Goal: Information Seeking & Learning: Check status

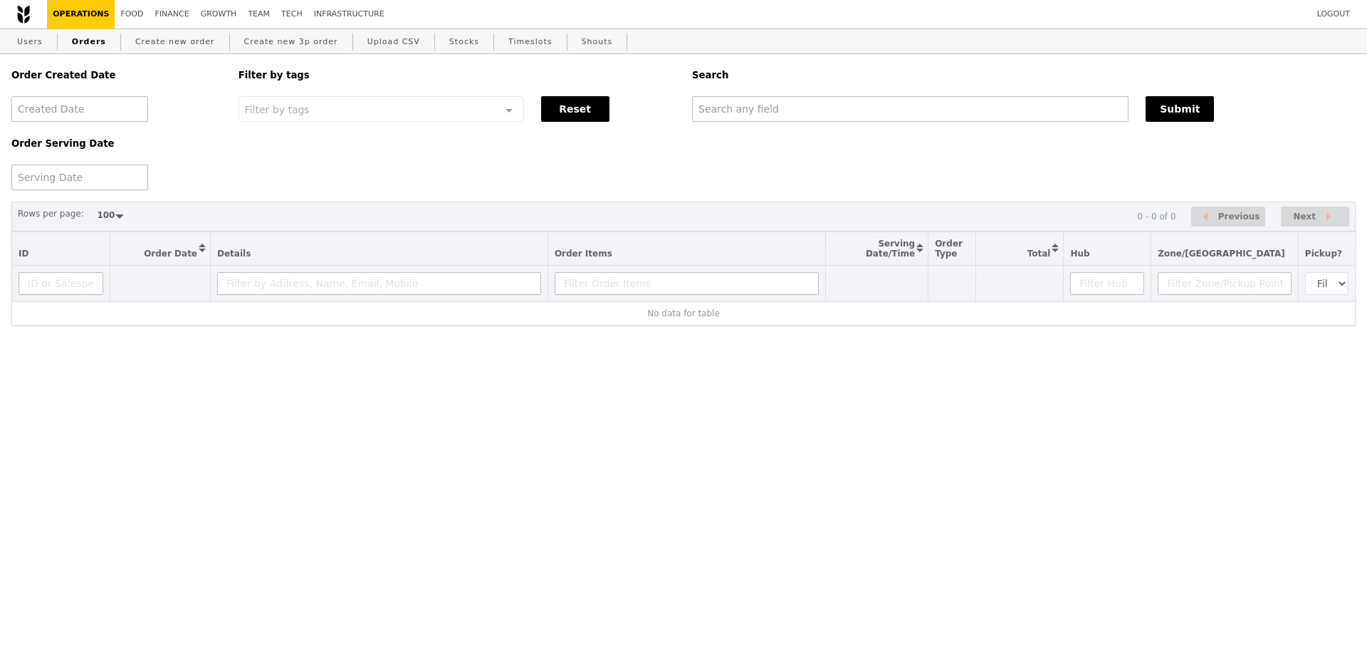
select select "100"
click at [801, 118] on input "text" at bounding box center [910, 109] width 437 height 26
paste input "G3254642"
type input "G3254642"
click at [1169, 113] on button "Submit" at bounding box center [1180, 109] width 68 height 26
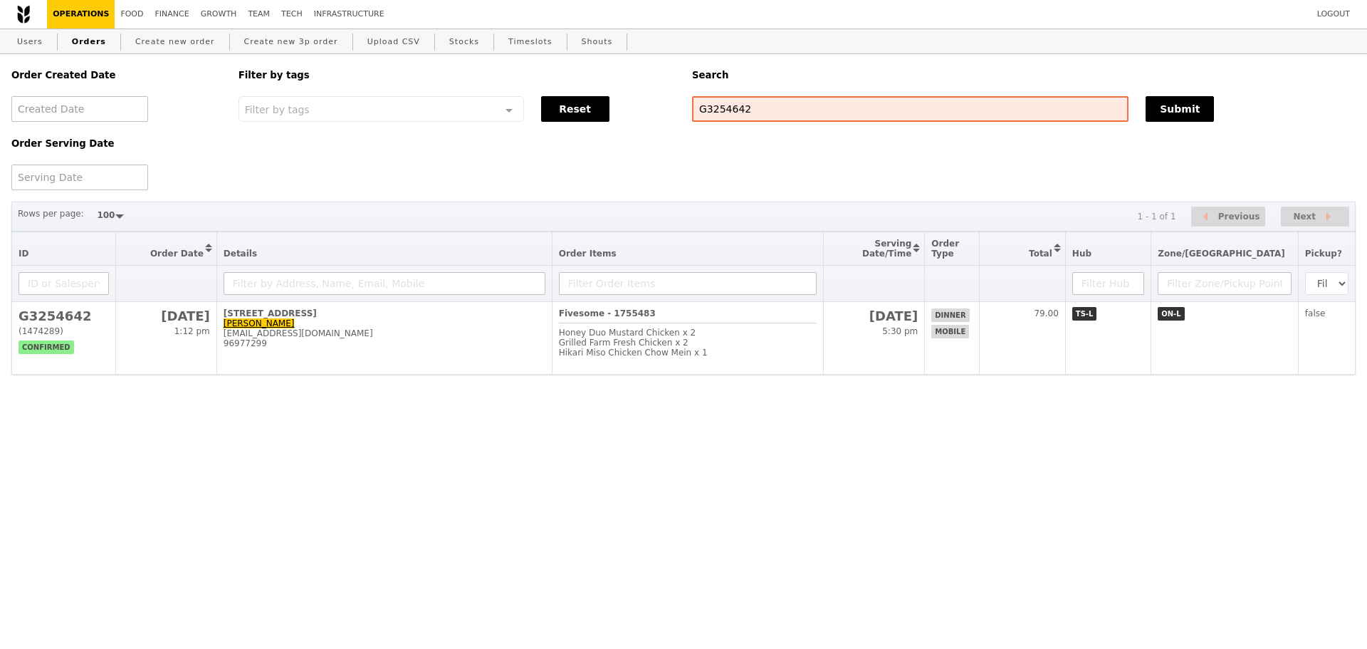
click at [422, 183] on div "Order Created Date Order Serving Date Filter by tags Filter by tags Meal_Plan W…" at bounding box center [684, 122] width 1362 height 136
click at [425, 166] on div "Order Created Date Order Serving Date Filter by tags Filter by tags Meal_Plan W…" at bounding box center [684, 122] width 1362 height 136
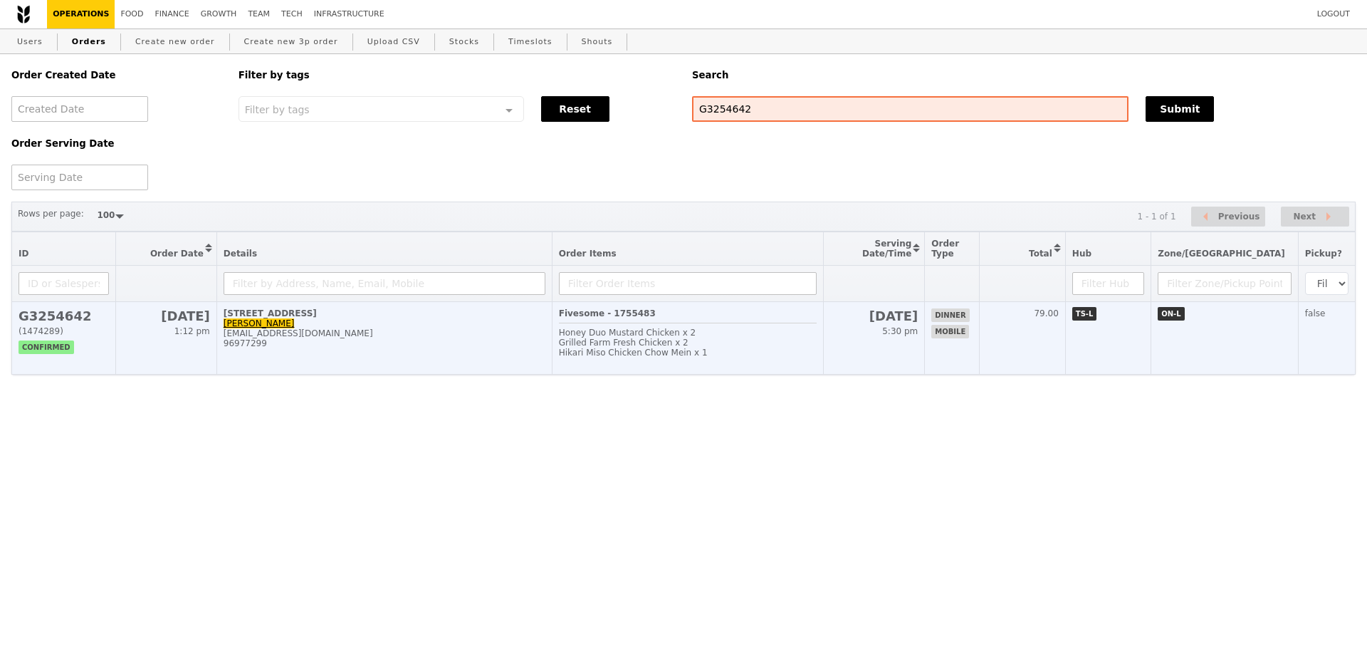
click at [544, 375] on td "7 Keppel Bay View, #02-27 Shamaine Seah seahshamaine@gmail.com 96977299" at bounding box center [384, 338] width 335 height 73
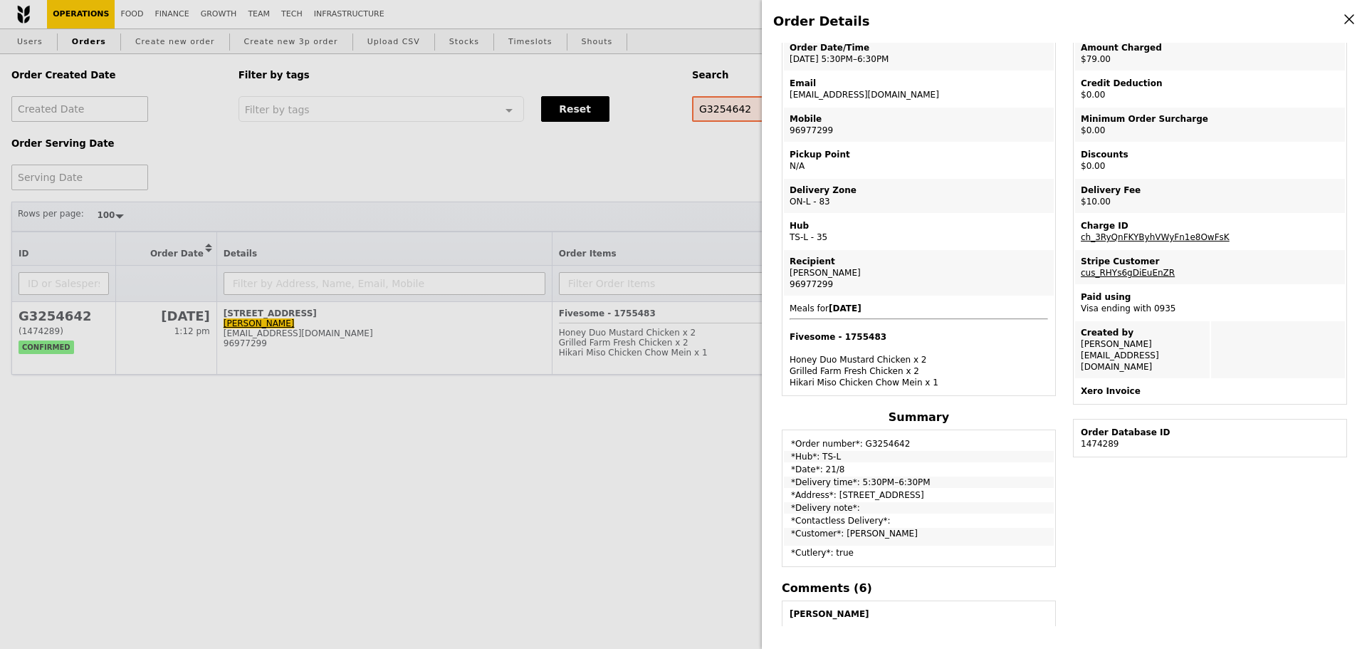
scroll to position [285, 0]
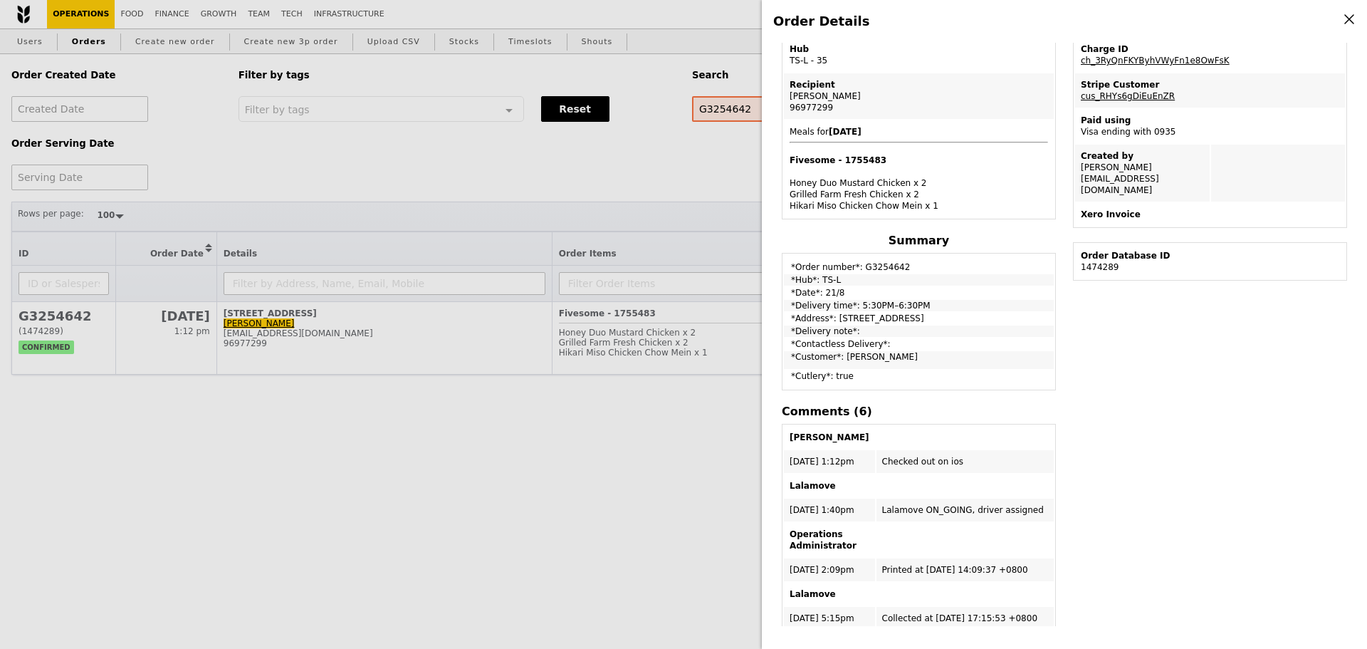
click at [1004, 281] on td "*Hub*: TS-L" at bounding box center [919, 279] width 270 height 11
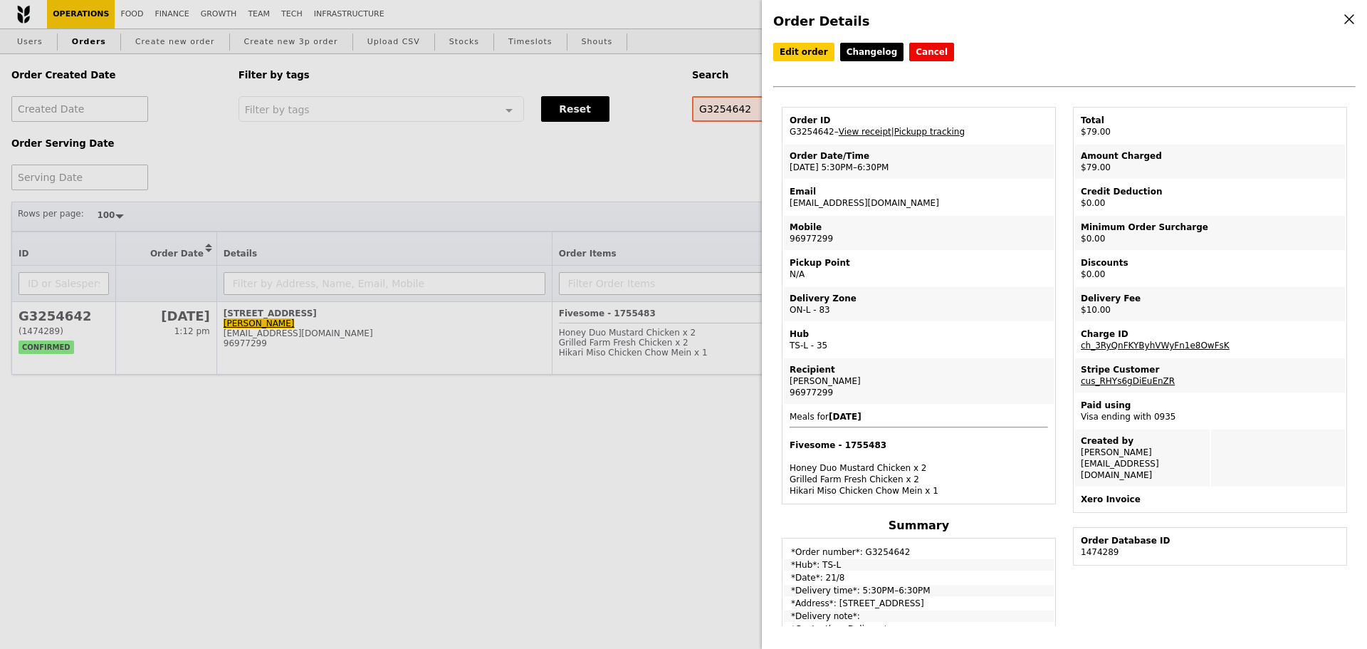
click at [921, 258] on td "Pickup Point N/A" at bounding box center [919, 268] width 270 height 34
drag, startPoint x: 790, startPoint y: 207, endPoint x: 891, endPoint y: 207, distance: 101.1
click at [891, 207] on td "Email seahshamaine@gmail.com" at bounding box center [919, 197] width 270 height 34
copy td "[EMAIL_ADDRESS][DOMAIN_NAME]"
click at [642, 194] on div "Order Details Edit order Changelog Cancel Order ID G3254642 – View receipt | Pi…" at bounding box center [683, 324] width 1367 height 649
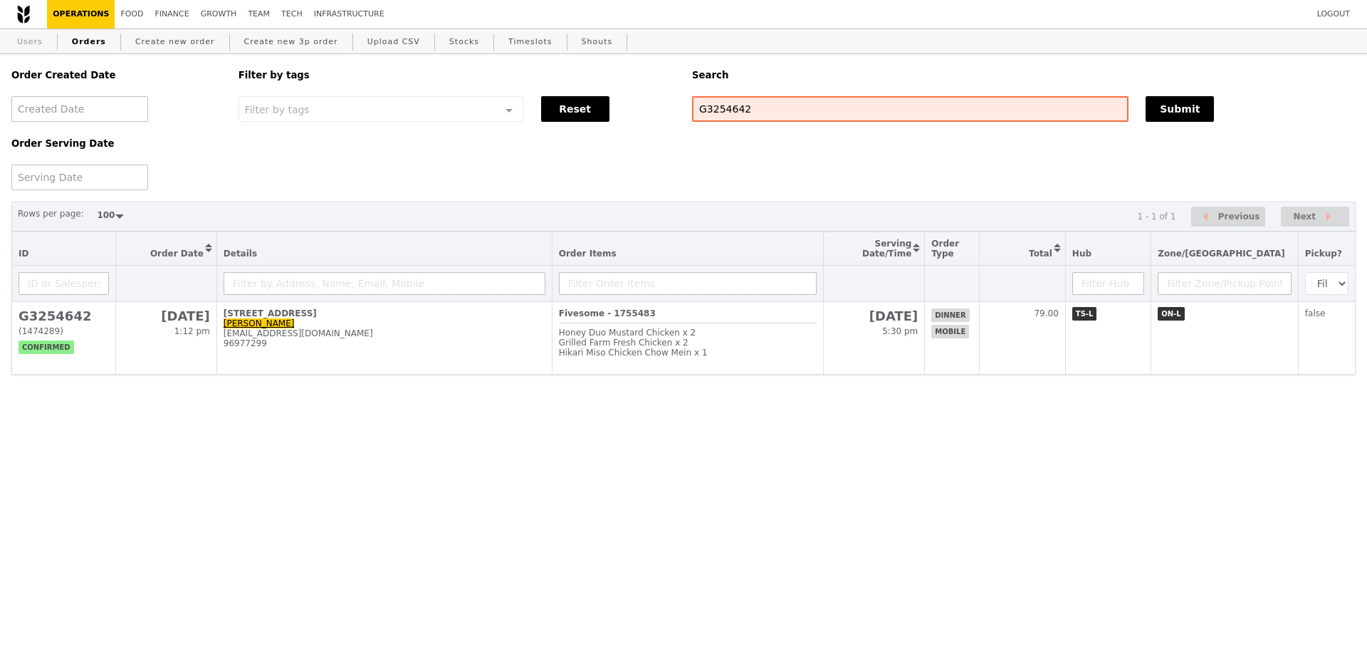
click at [12, 42] on link "Users" at bounding box center [29, 42] width 37 height 26
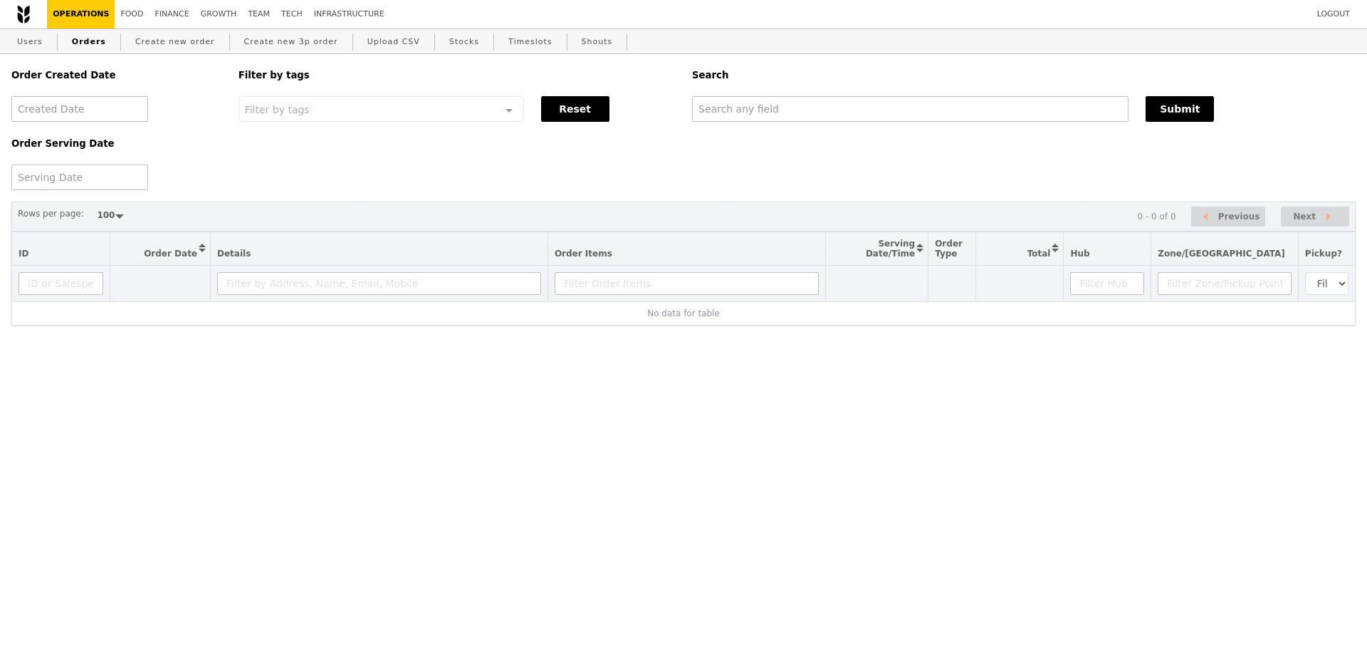
select select "100"
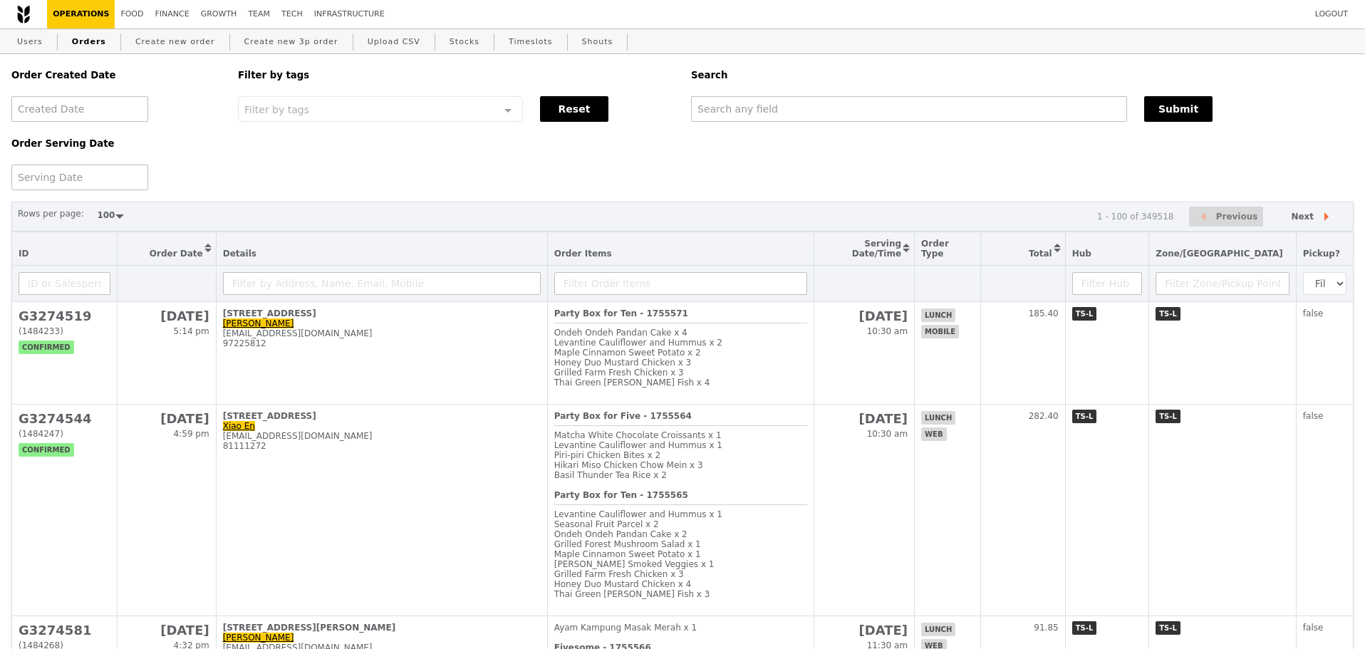
click at [801, 124] on div "Order Created Date Order Serving Date Filter by tags Filter by tags Meal_Plan W…" at bounding box center [682, 122] width 1359 height 136
click at [803, 116] on input "text" at bounding box center [909, 109] width 436 height 26
paste input "[EMAIL_ADDRESS][DOMAIN_NAME]"
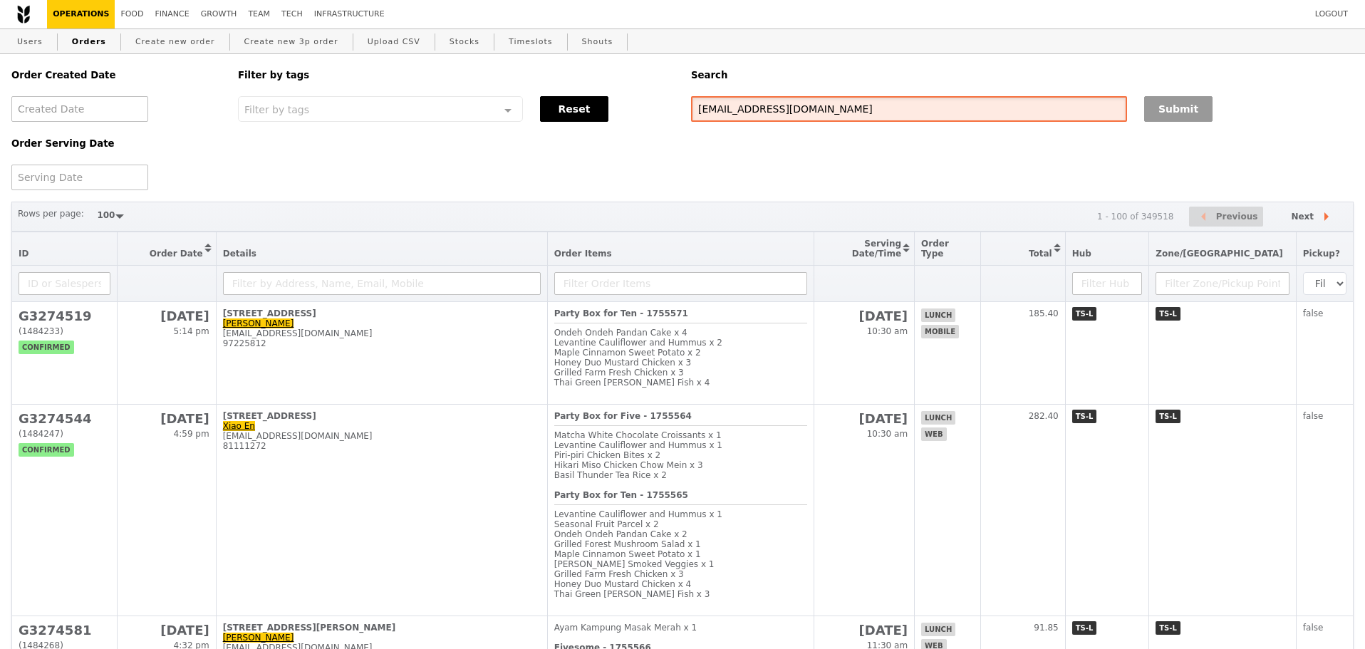
type input "[EMAIL_ADDRESS][DOMAIN_NAME]"
click at [1201, 108] on button "Submit" at bounding box center [1178, 109] width 68 height 26
